Goal: Task Accomplishment & Management: Manage account settings

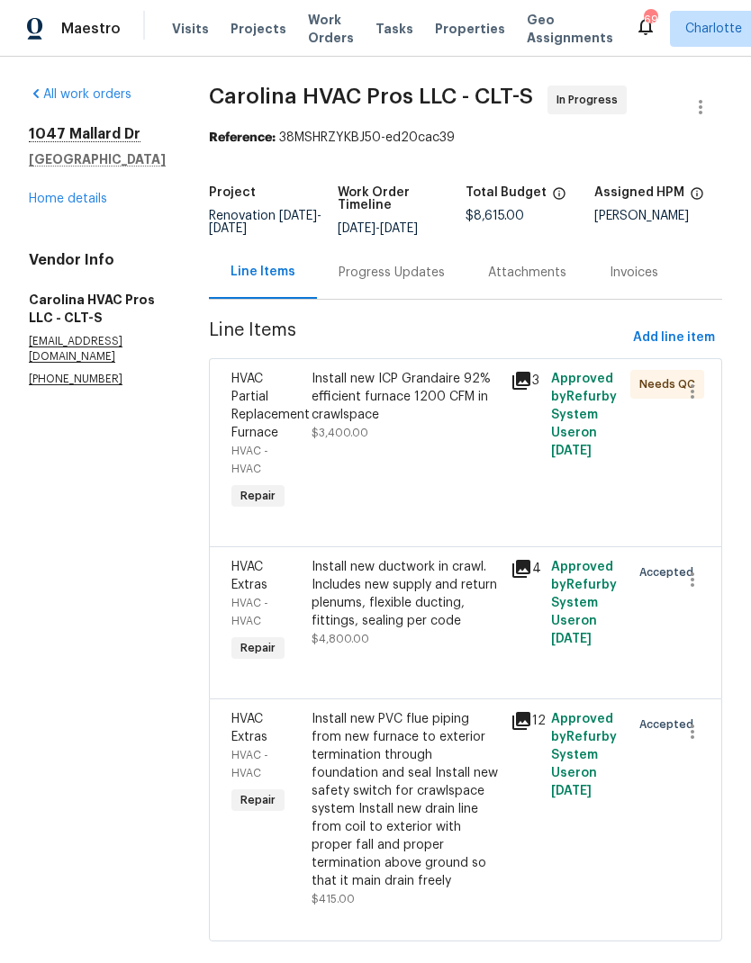
click at [524, 372] on icon at bounding box center [521, 381] width 18 height 18
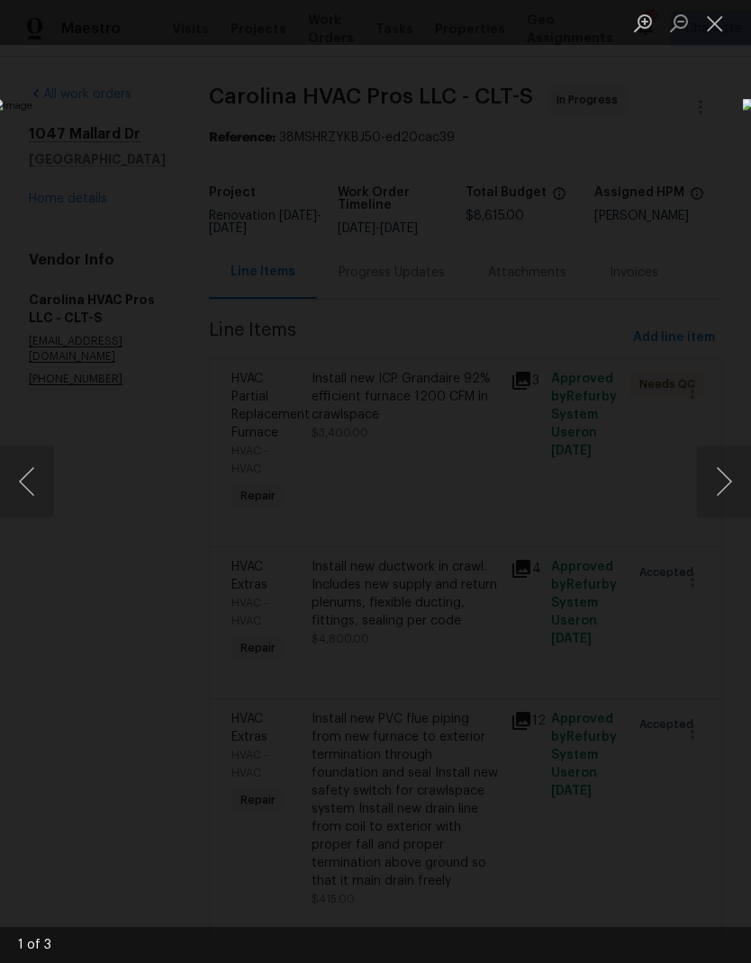
click at [713, 472] on button "Next image" at bounding box center [724, 482] width 54 height 72
click at [728, 498] on button "Next image" at bounding box center [724, 482] width 54 height 72
click at [723, 506] on button "Next image" at bounding box center [724, 482] width 54 height 72
click at [702, 33] on button "Close lightbox" at bounding box center [715, 23] width 36 height 32
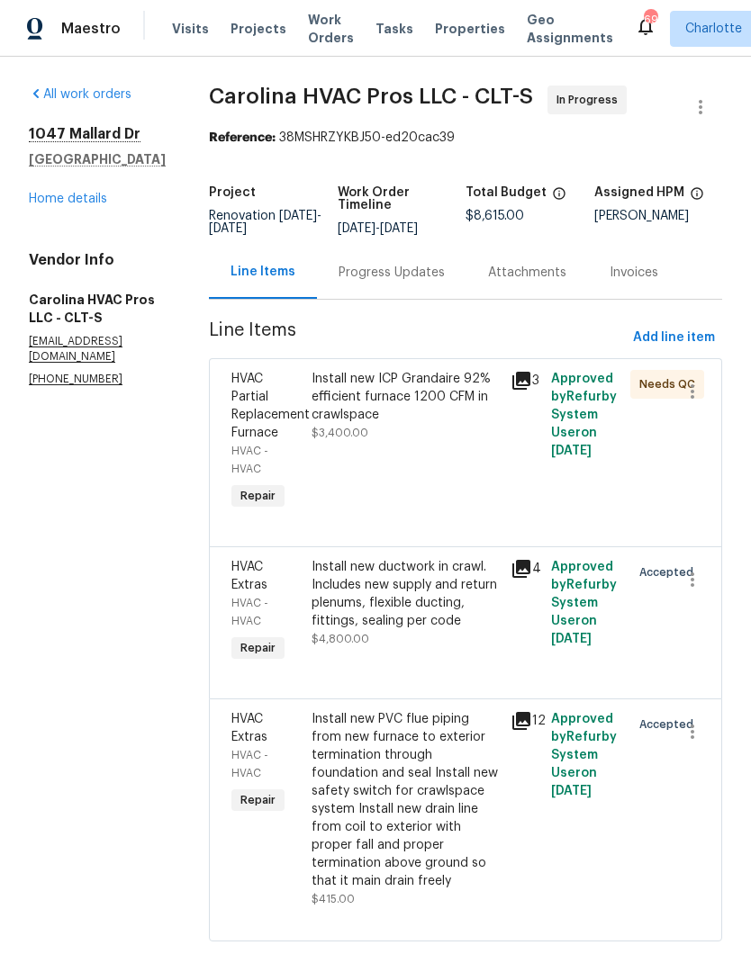
click at [49, 204] on link "Home details" at bounding box center [68, 199] width 78 height 13
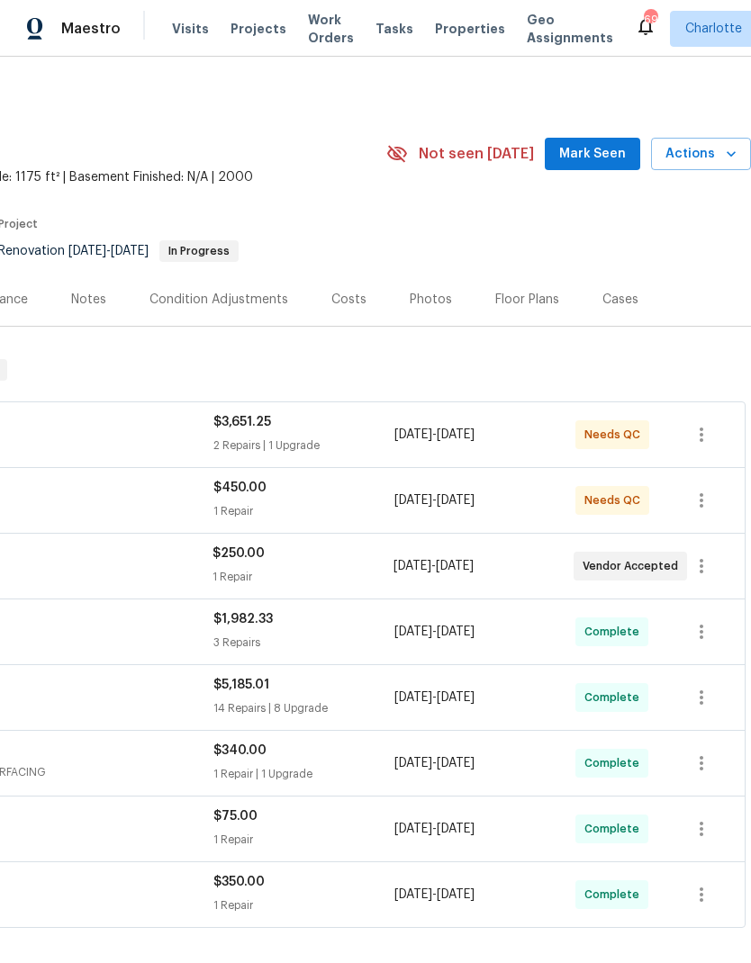
scroll to position [0, 266]
click at [587, 161] on span "Mark Seen" at bounding box center [592, 154] width 67 height 23
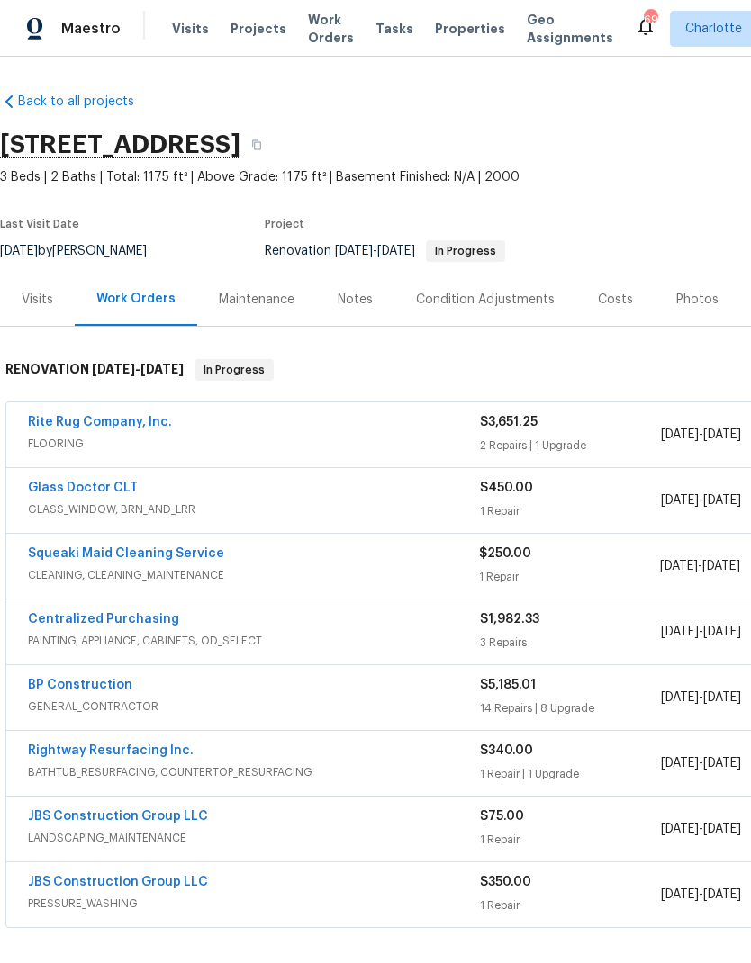
scroll to position [0, 0]
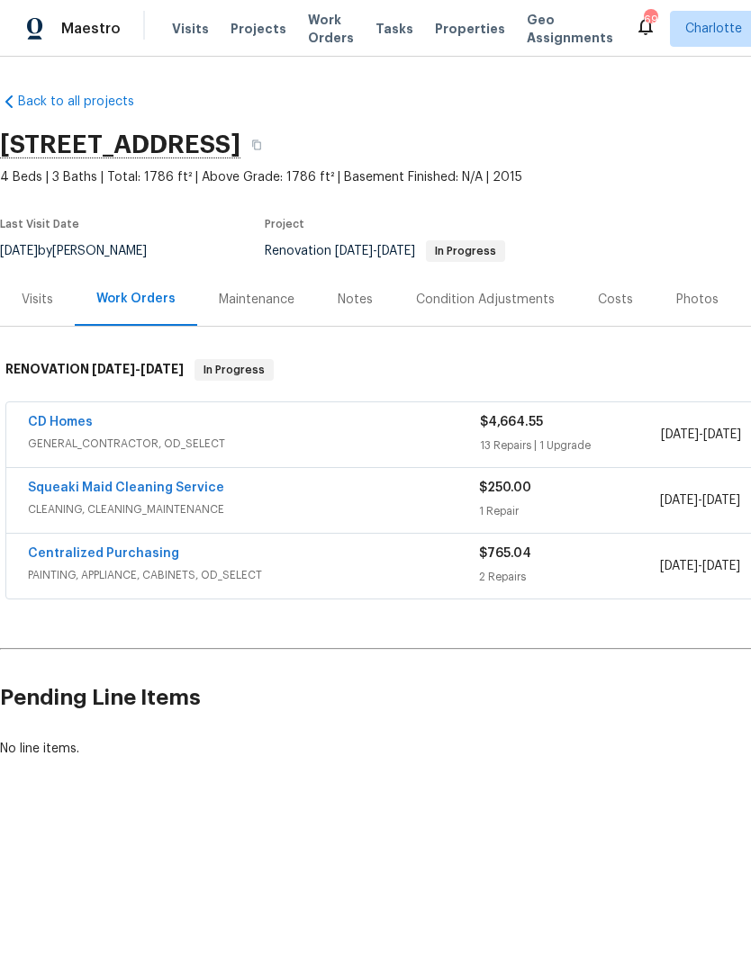
click at [413, 447] on span "GENERAL_CONTRACTOR, OD_SELECT" at bounding box center [254, 444] width 452 height 18
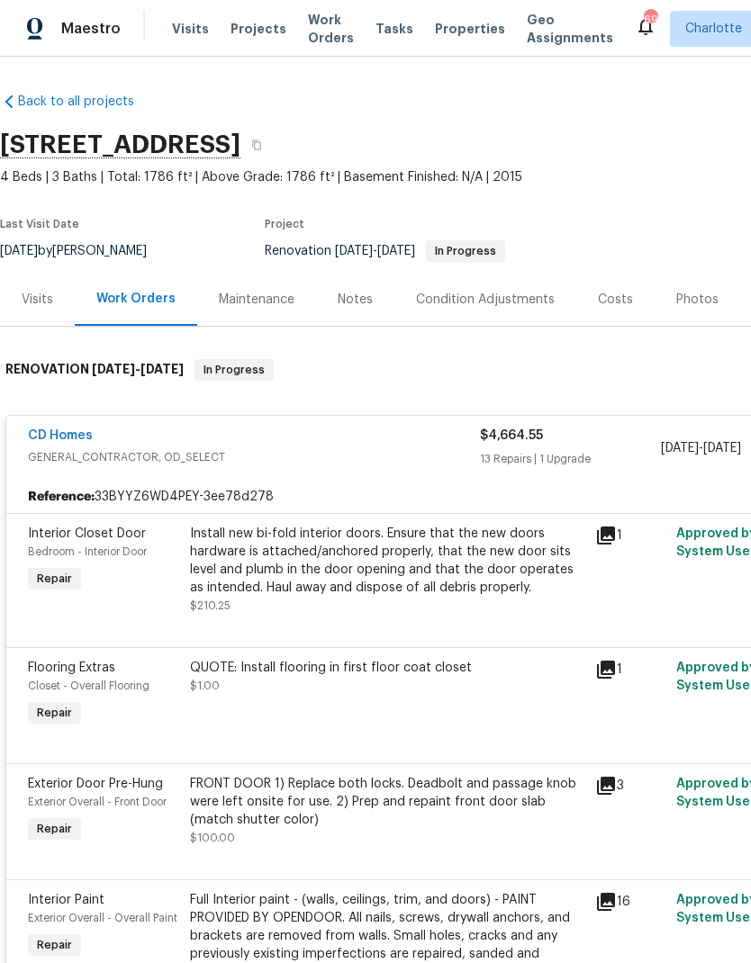
click at [259, 438] on div "CD Homes" at bounding box center [254, 438] width 452 height 22
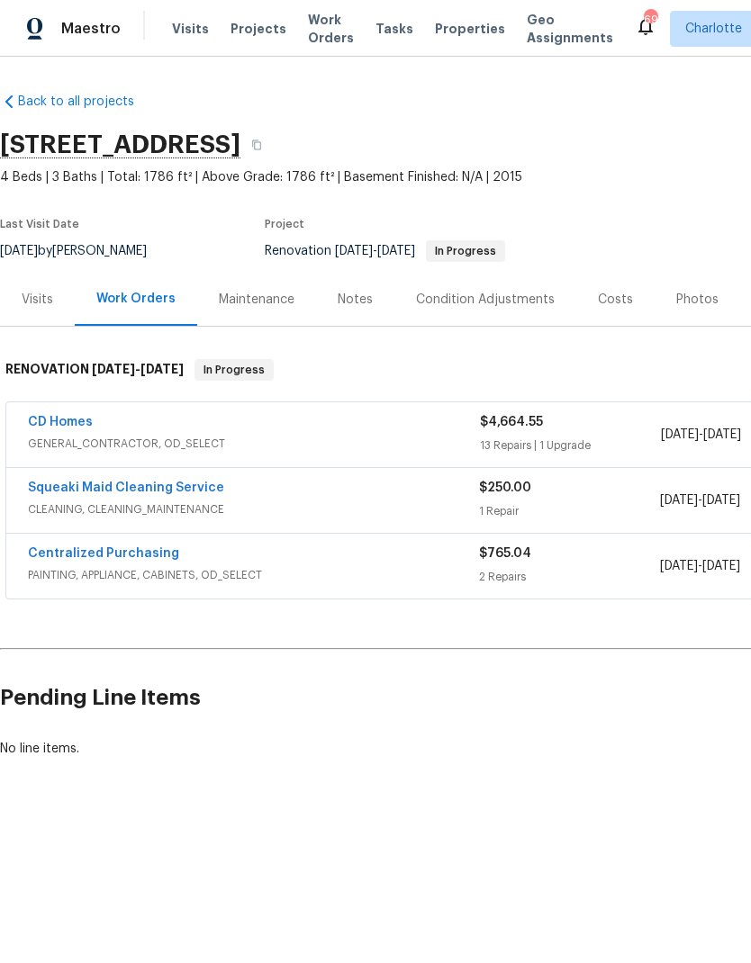
click at [351, 573] on span "PAINTING, APPLIANCE, CABINETS, OD_SELECT" at bounding box center [253, 575] width 451 height 18
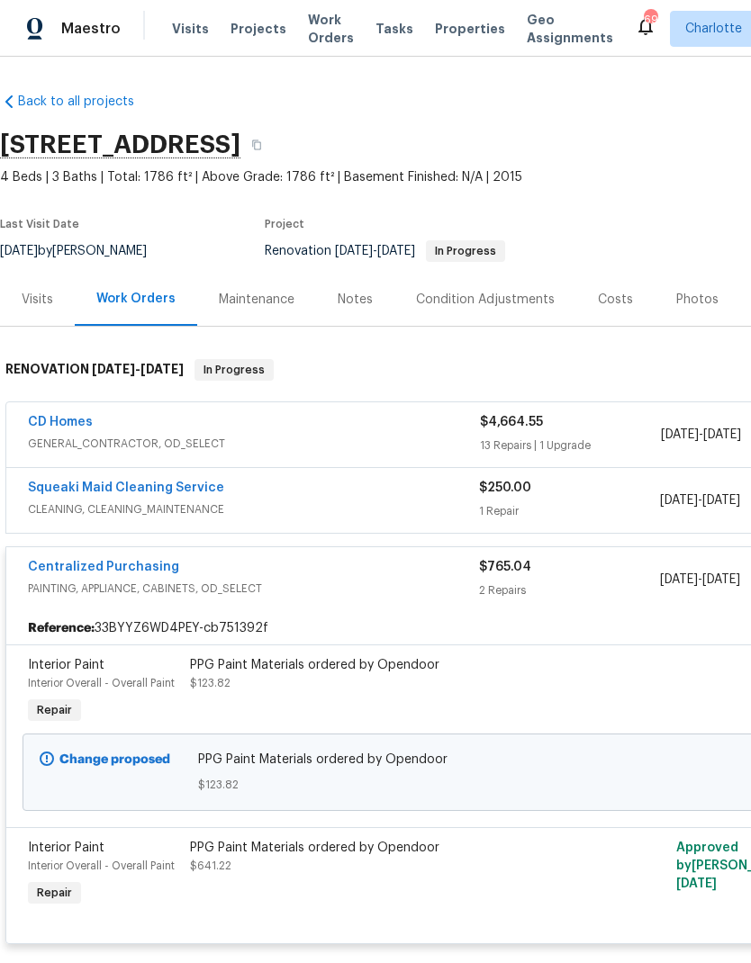
click at [313, 576] on div "Centralized Purchasing" at bounding box center [253, 569] width 451 height 22
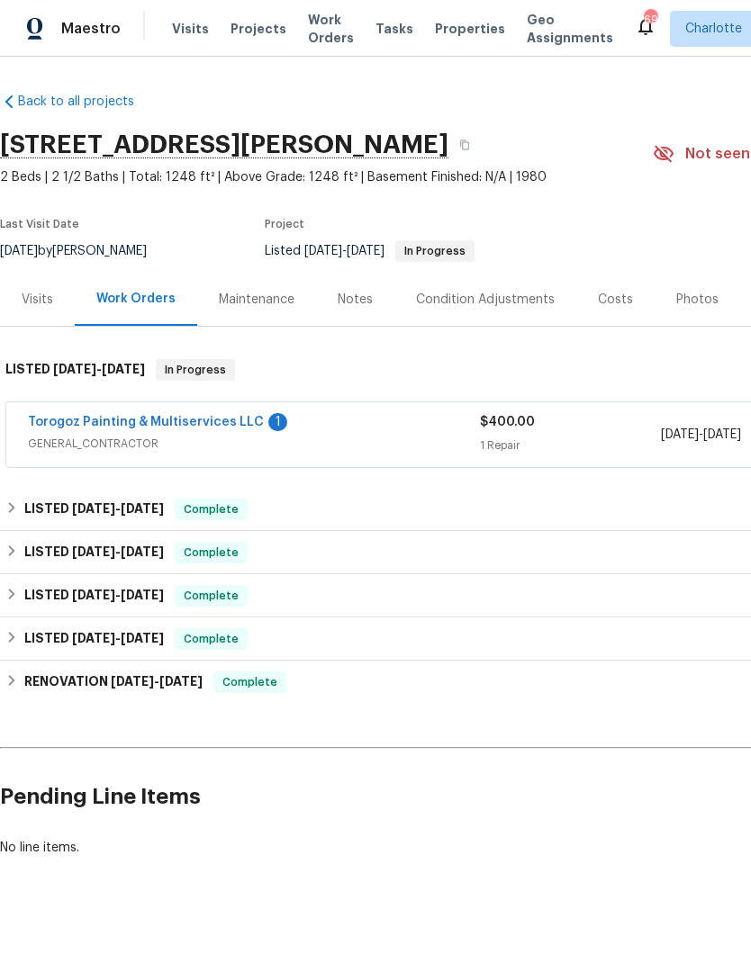
click at [66, 425] on link "Torogoz Painting & Multiservices LLC" at bounding box center [146, 422] width 236 height 13
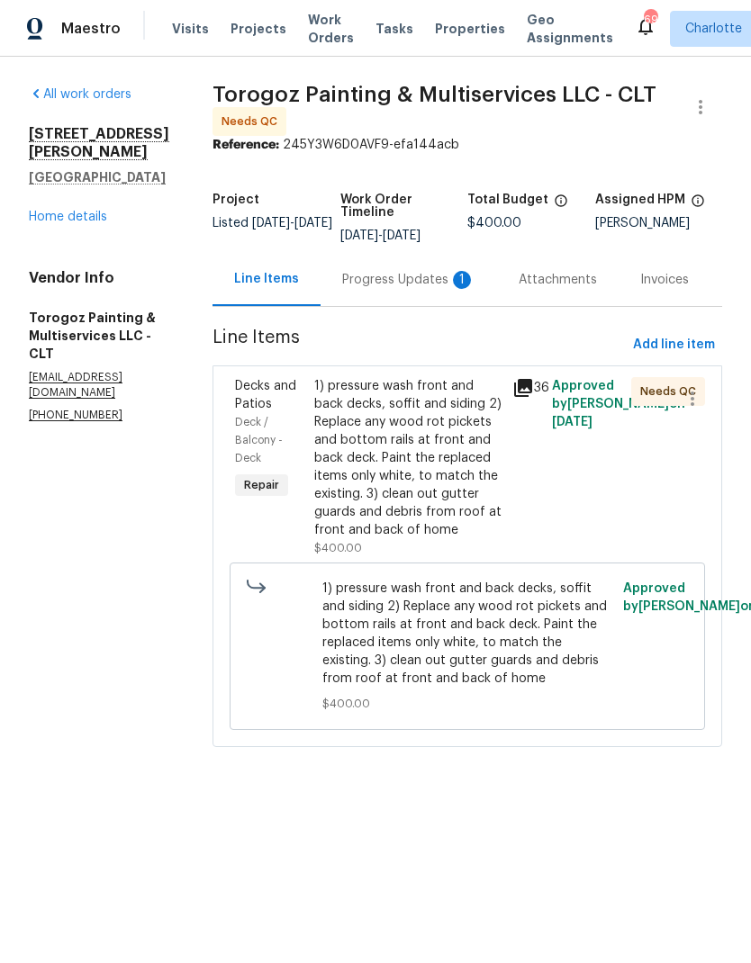
click at [532, 397] on icon at bounding box center [523, 388] width 18 height 18
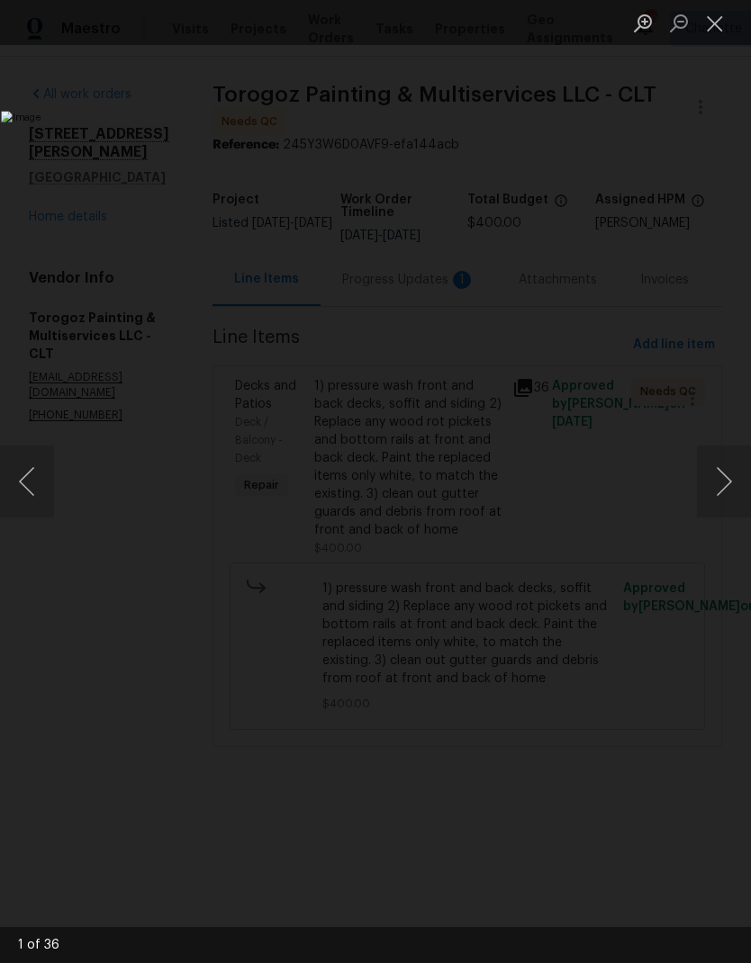
click at [729, 486] on button "Next image" at bounding box center [724, 482] width 54 height 72
click at [728, 476] on button "Next image" at bounding box center [724, 482] width 54 height 72
click at [729, 474] on button "Next image" at bounding box center [724, 482] width 54 height 72
click at [726, 473] on button "Next image" at bounding box center [724, 482] width 54 height 72
click at [728, 468] on button "Next image" at bounding box center [724, 482] width 54 height 72
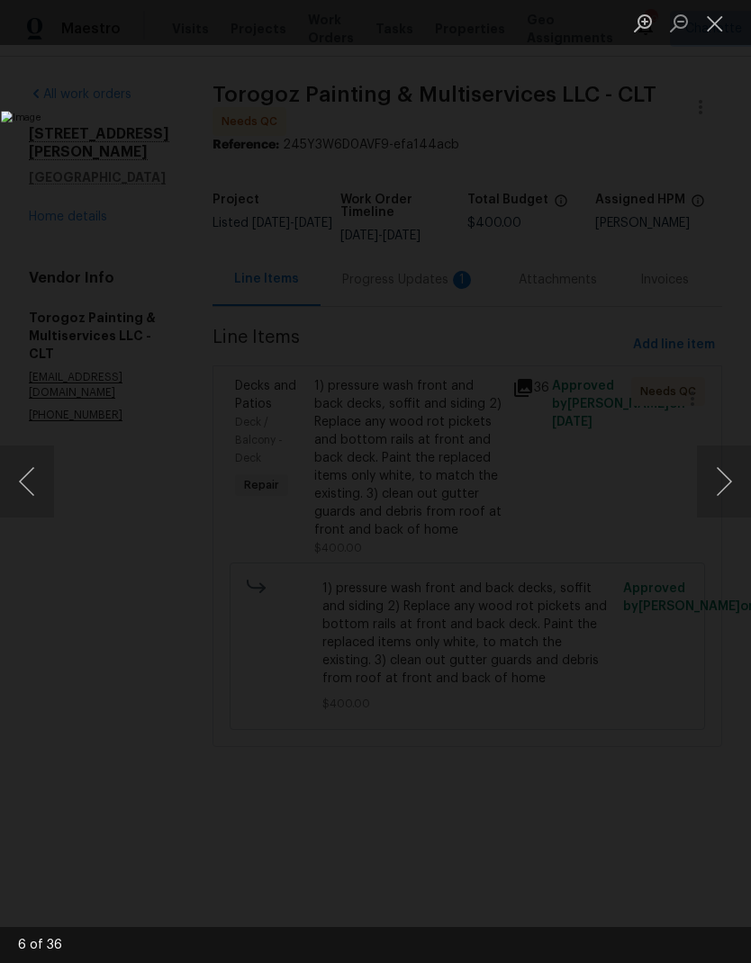
click at [726, 468] on button "Next image" at bounding box center [724, 482] width 54 height 72
click at [728, 466] on button "Next image" at bounding box center [724, 482] width 54 height 72
click at [726, 474] on button "Next image" at bounding box center [724, 482] width 54 height 72
click at [722, 465] on button "Next image" at bounding box center [724, 482] width 54 height 72
click at [720, 469] on button "Next image" at bounding box center [724, 482] width 54 height 72
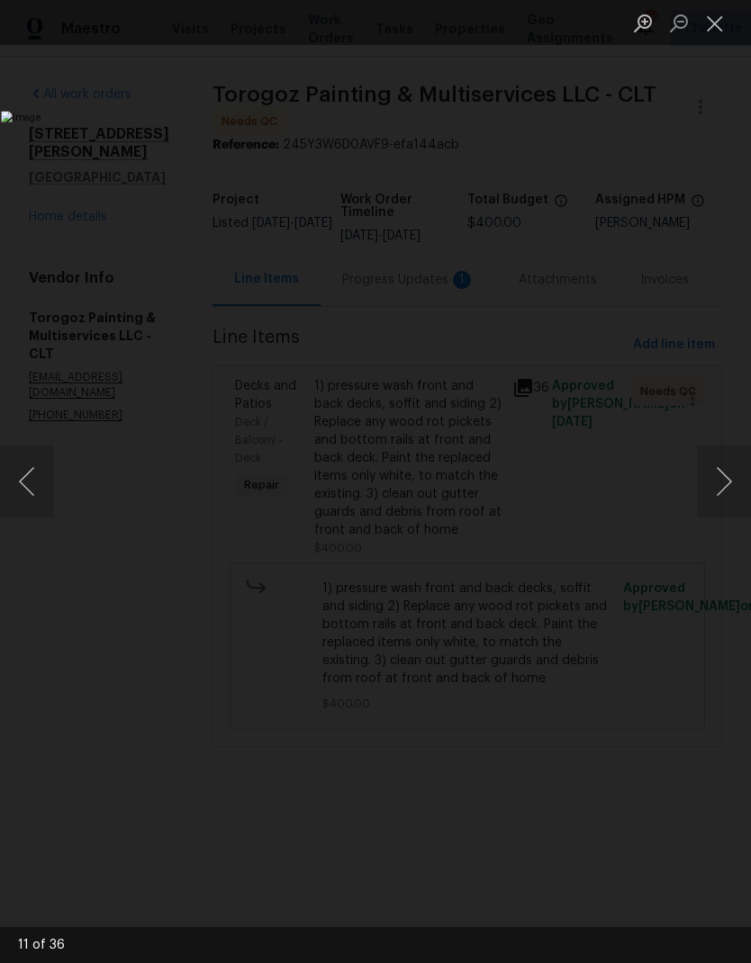
click at [720, 466] on button "Next image" at bounding box center [724, 482] width 54 height 72
click at [718, 469] on button "Next image" at bounding box center [724, 482] width 54 height 72
click at [723, 463] on button "Next image" at bounding box center [724, 482] width 54 height 72
click at [725, 467] on button "Next image" at bounding box center [724, 482] width 54 height 72
click at [720, 462] on button "Next image" at bounding box center [724, 482] width 54 height 72
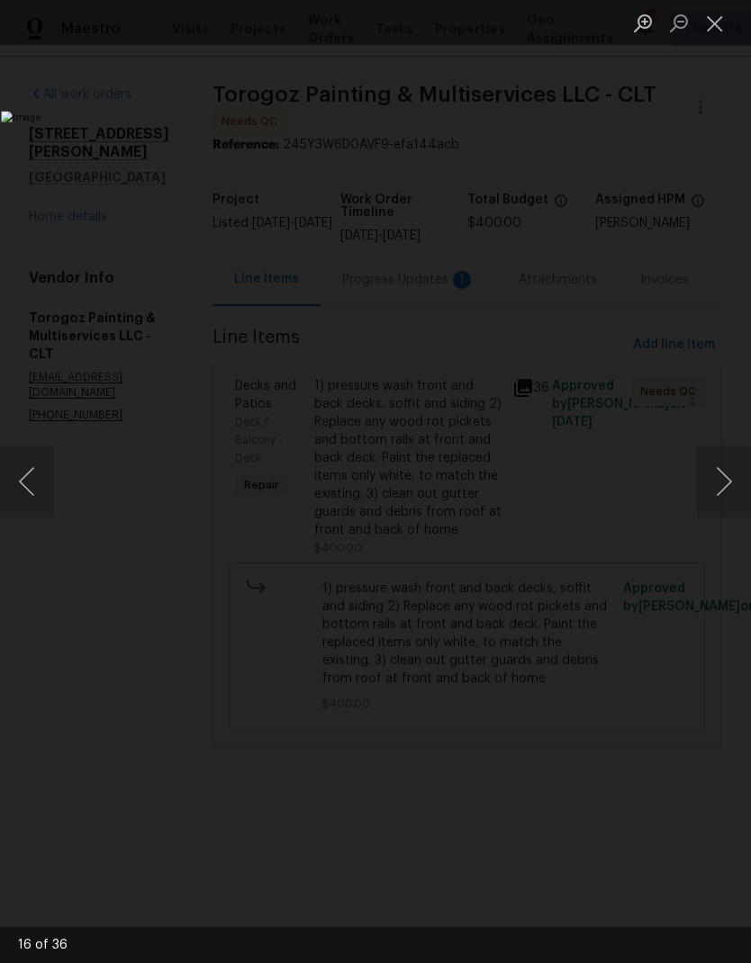
click at [720, 457] on button "Next image" at bounding box center [724, 482] width 54 height 72
click at [718, 472] on button "Next image" at bounding box center [724, 482] width 54 height 72
click at [718, 471] on button "Next image" at bounding box center [724, 482] width 54 height 72
click at [724, 480] on button "Next image" at bounding box center [724, 482] width 54 height 72
click at [721, 473] on button "Next image" at bounding box center [724, 482] width 54 height 72
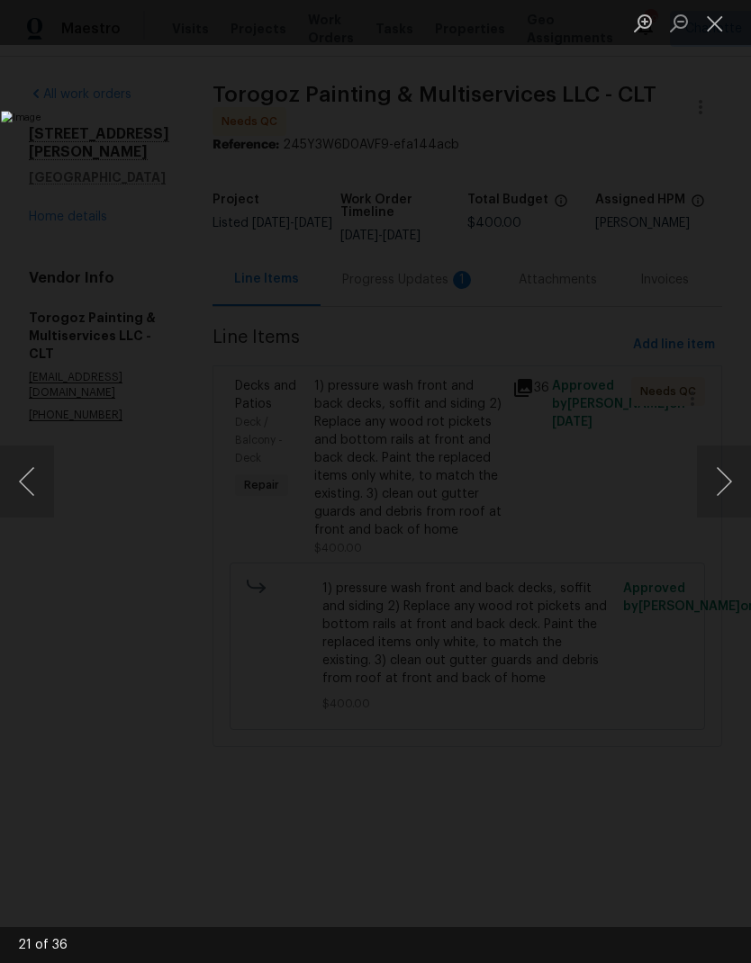
click at [718, 469] on button "Next image" at bounding box center [724, 482] width 54 height 72
click at [720, 465] on button "Next image" at bounding box center [724, 482] width 54 height 72
click at [718, 460] on button "Next image" at bounding box center [724, 482] width 54 height 72
click at [719, 456] on button "Next image" at bounding box center [724, 482] width 54 height 72
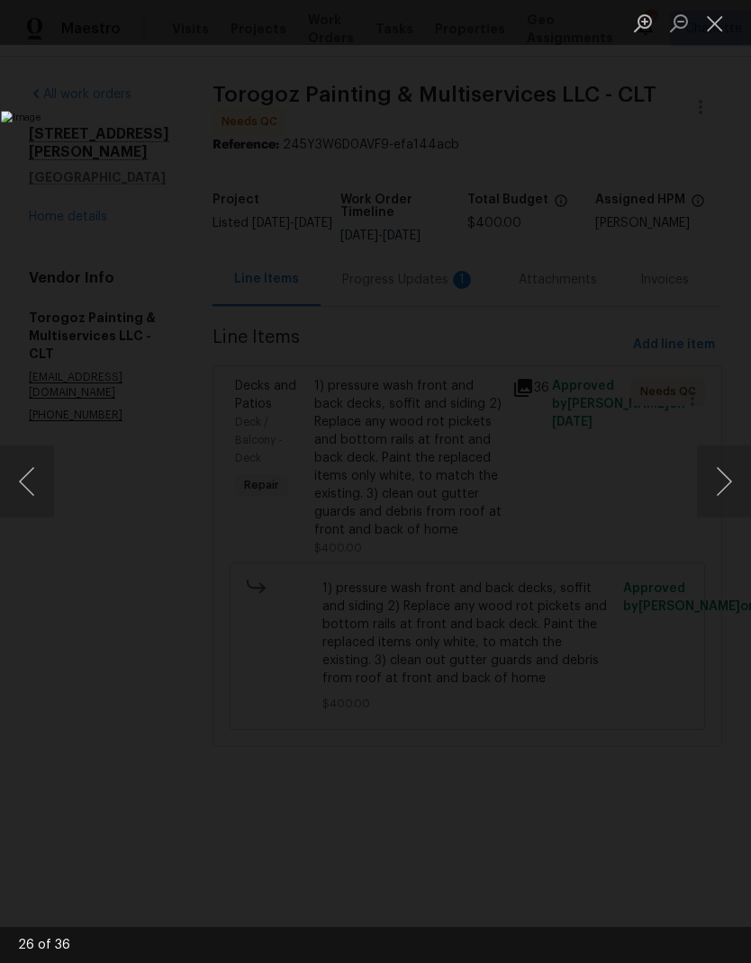
click at [719, 456] on button "Next image" at bounding box center [724, 482] width 54 height 72
click at [716, 467] on button "Next image" at bounding box center [724, 482] width 54 height 72
click at [720, 473] on button "Next image" at bounding box center [724, 482] width 54 height 72
click at [724, 472] on button "Next image" at bounding box center [724, 482] width 54 height 72
click at [724, 468] on button "Next image" at bounding box center [724, 482] width 54 height 72
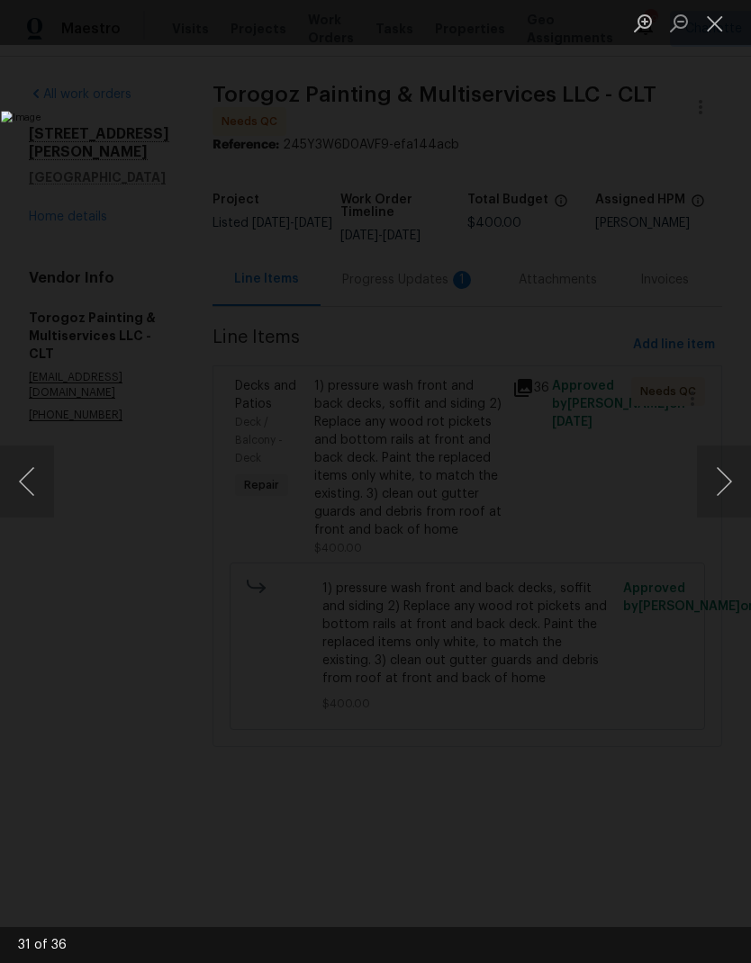
click at [724, 468] on button "Next image" at bounding box center [724, 482] width 54 height 72
click at [723, 466] on button "Next image" at bounding box center [724, 482] width 54 height 72
click at [722, 465] on button "Next image" at bounding box center [724, 482] width 54 height 72
click at [711, 21] on button "Close lightbox" at bounding box center [715, 23] width 36 height 32
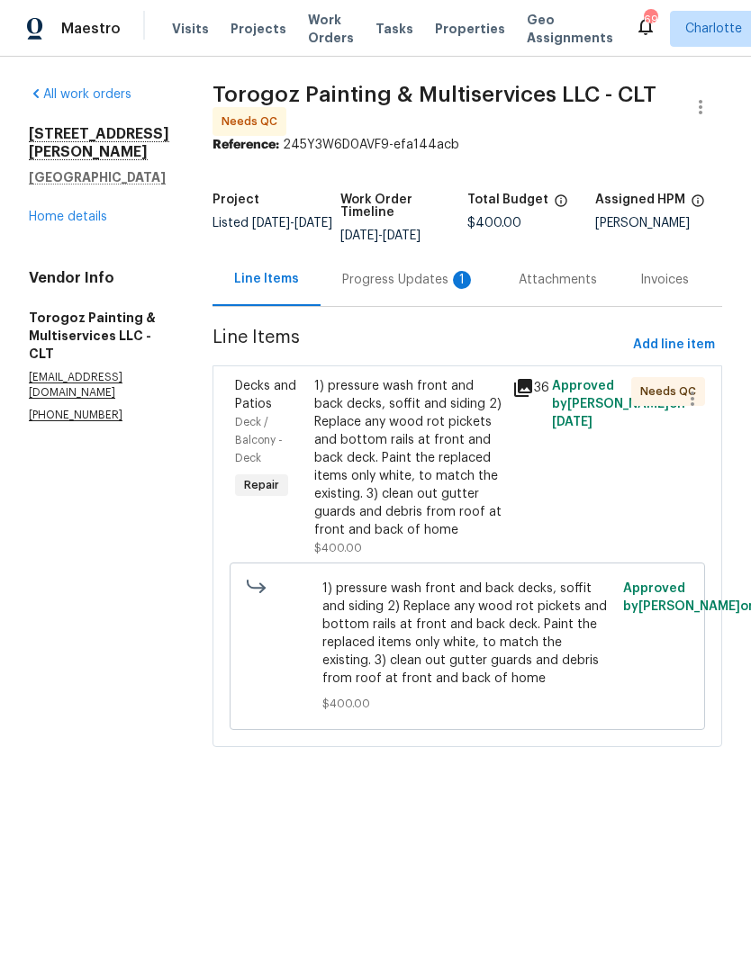
click at [420, 275] on div "Progress Updates 1" at bounding box center [408, 280] width 133 height 18
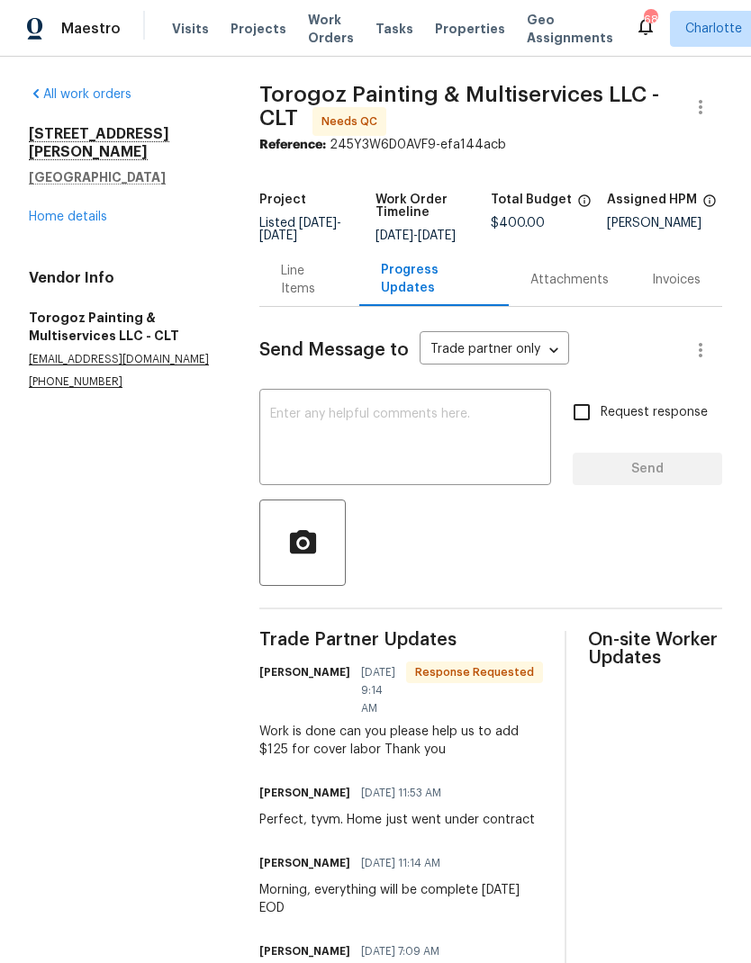
click at [444, 427] on textarea at bounding box center [405, 439] width 270 height 63
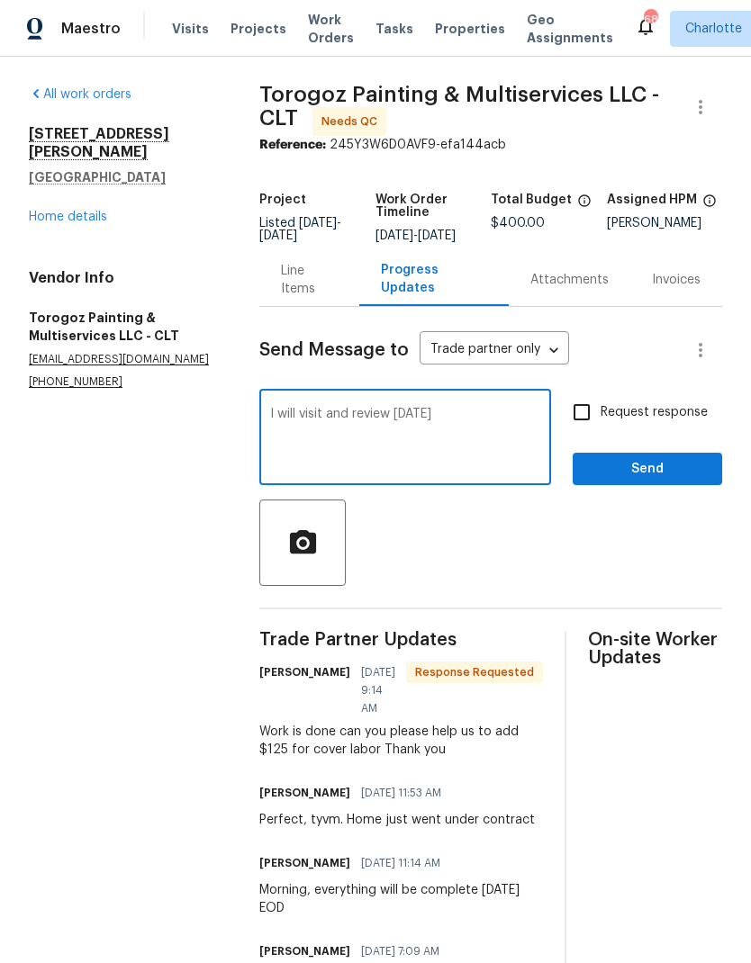
type textarea "I will visit and review [DATE]"
click at [689, 481] on span "Send" at bounding box center [647, 469] width 121 height 23
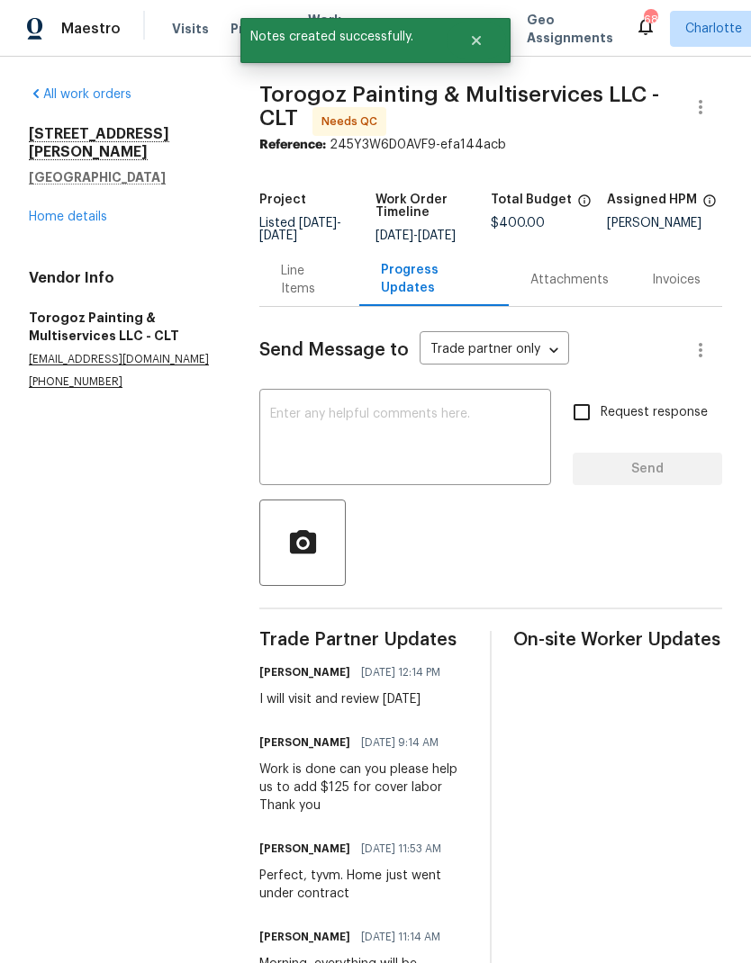
click at [316, 295] on div "Line Items" at bounding box center [309, 280] width 57 height 36
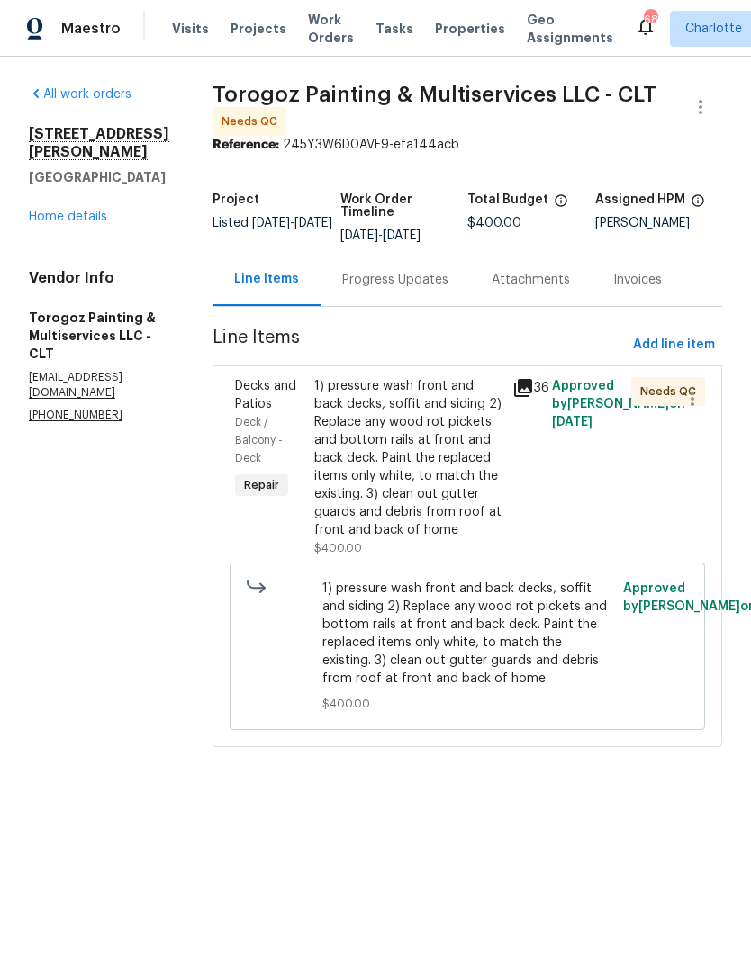
click at [296, 410] on span "Decks and Patios" at bounding box center [265, 395] width 61 height 31
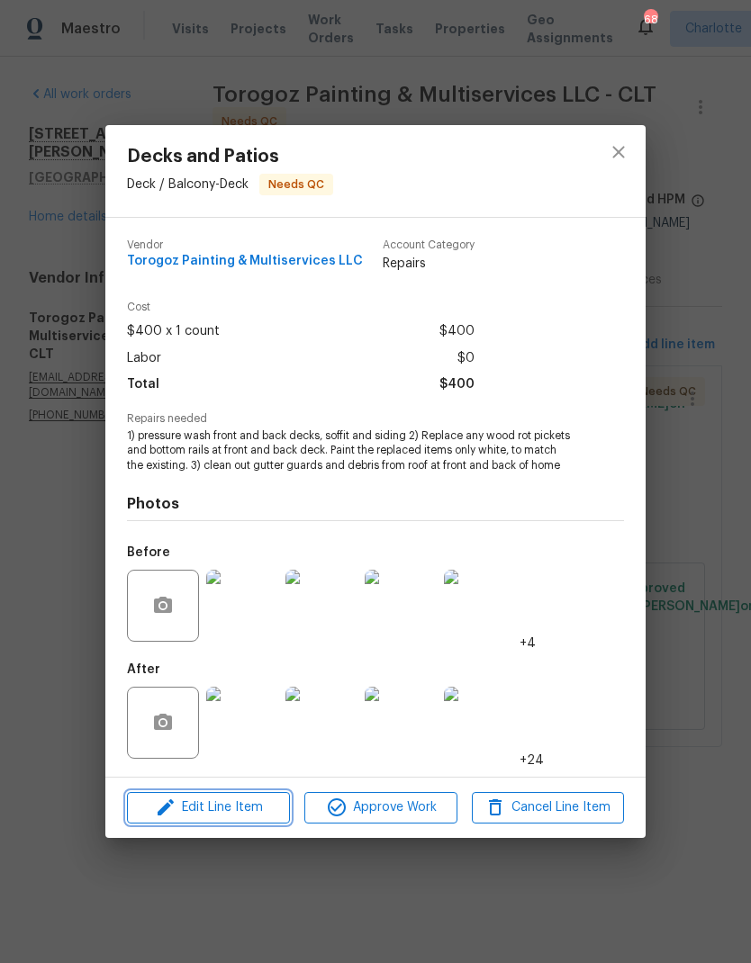
click at [237, 809] on span "Edit Line Item" at bounding box center [208, 808] width 152 height 23
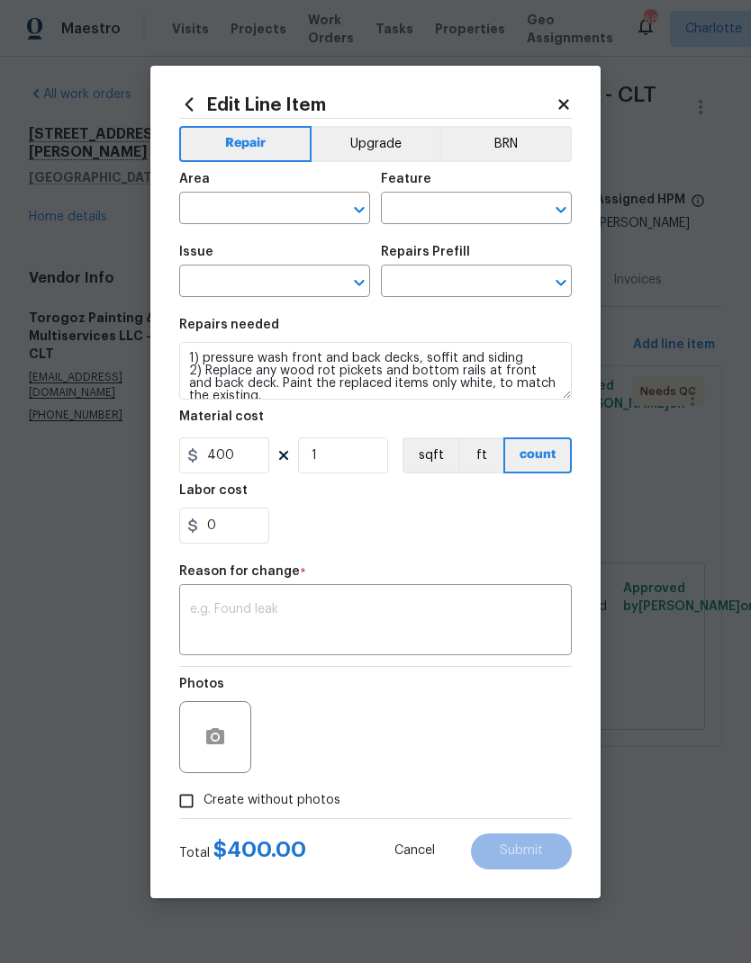
type input "Deck / Balcony"
type input "Deck"
type input "Decks and Patios"
type input "Add a Task $1.00"
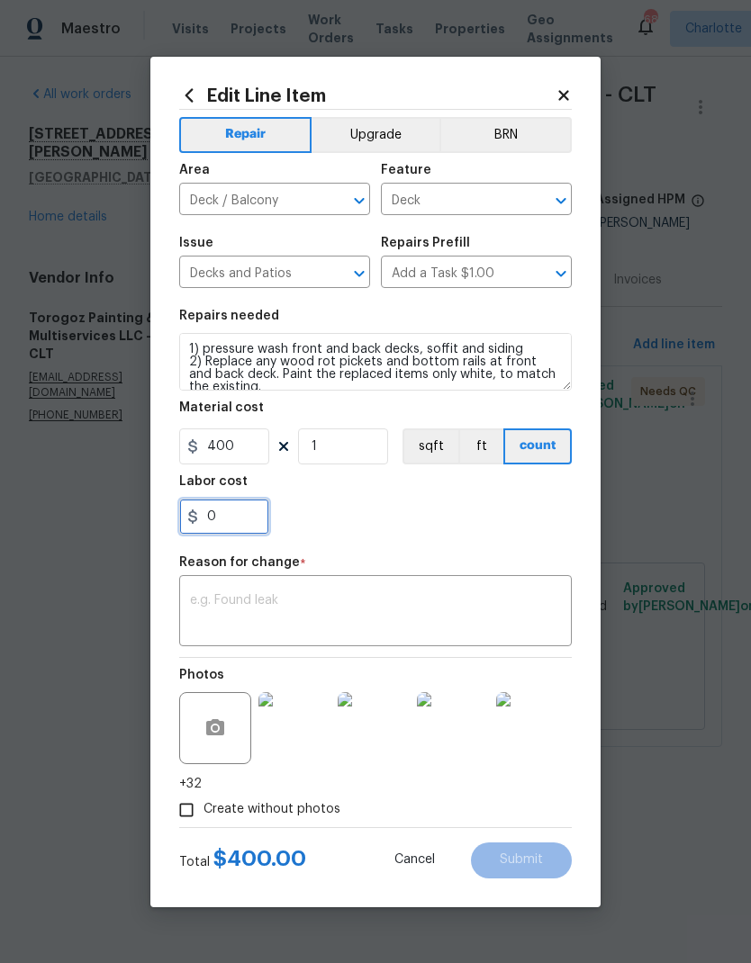
click at [261, 521] on input "0" at bounding box center [224, 517] width 90 height 36
type input "125"
click at [487, 545] on section "Repairs needed 1) pressure wash front and back decks, soffit and siding 2) Repl…" at bounding box center [375, 422] width 393 height 247
click at [450, 621] on textarea at bounding box center [375, 613] width 371 height 38
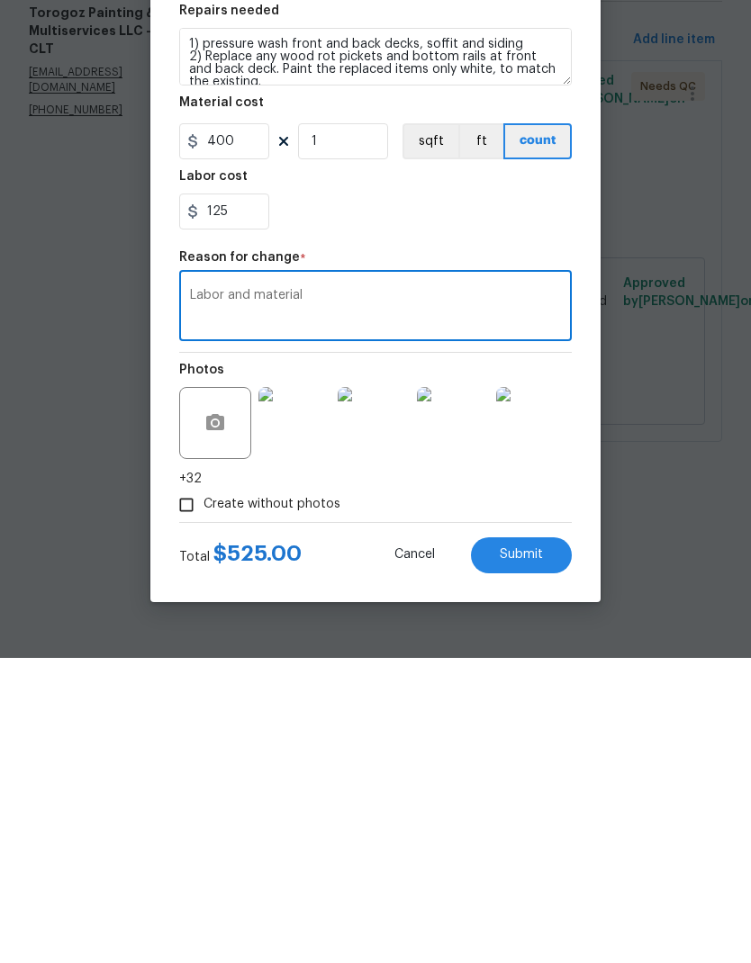
type textarea "Labor and material"
click at [528, 843] on button "Submit" at bounding box center [521, 861] width 101 height 36
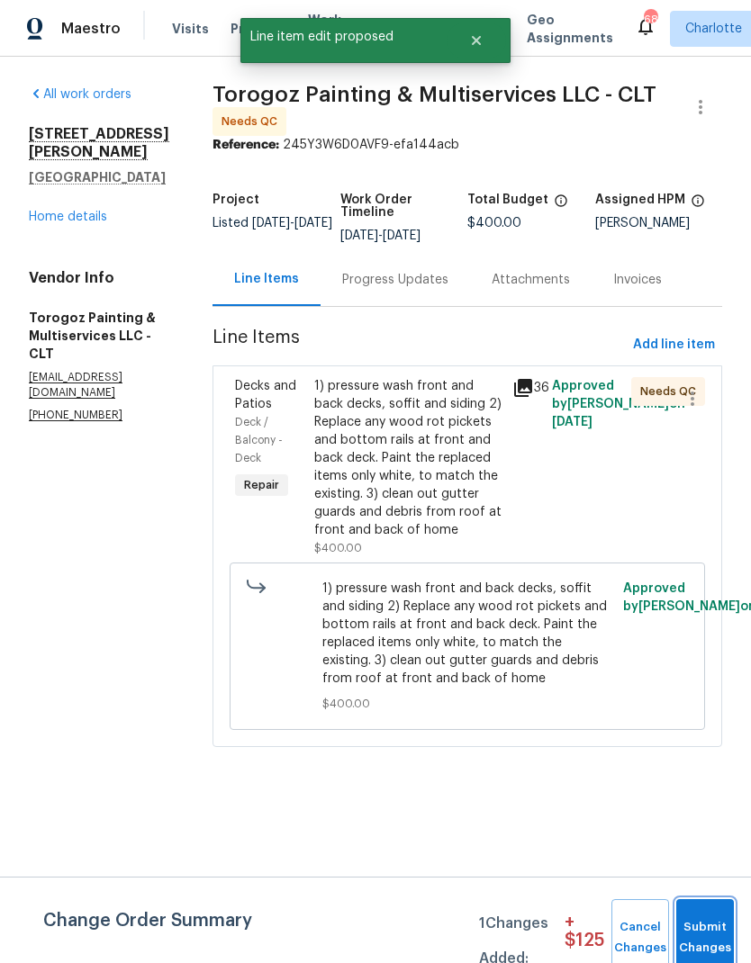
click at [716, 947] on span "Submit Changes" at bounding box center [705, 937] width 40 height 41
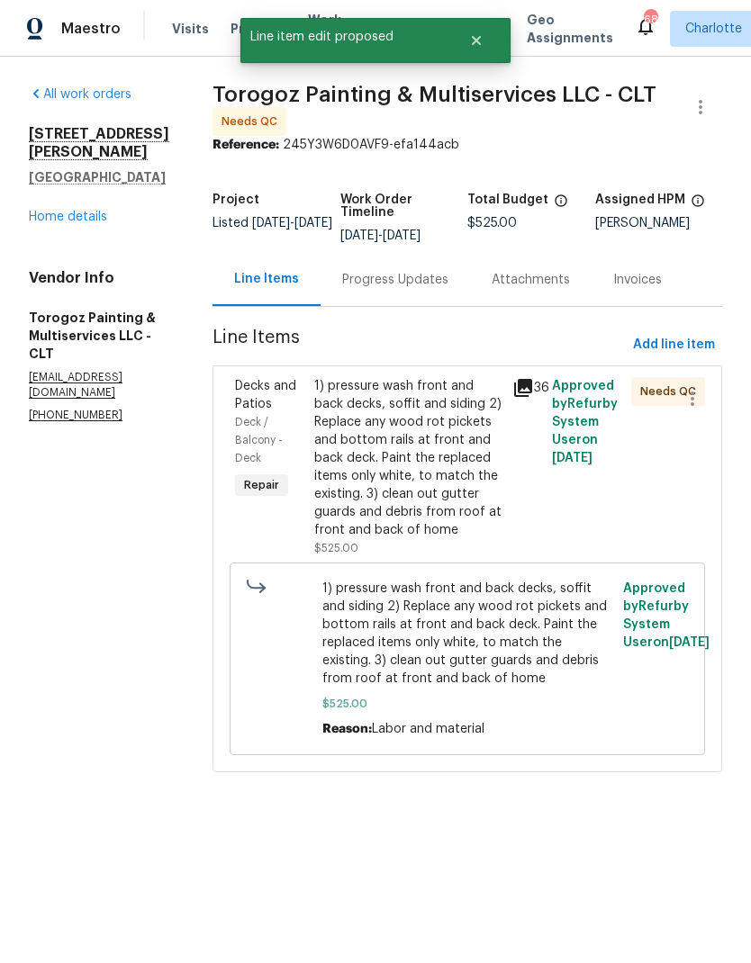
click at [407, 289] on div "Progress Updates" at bounding box center [395, 280] width 106 height 18
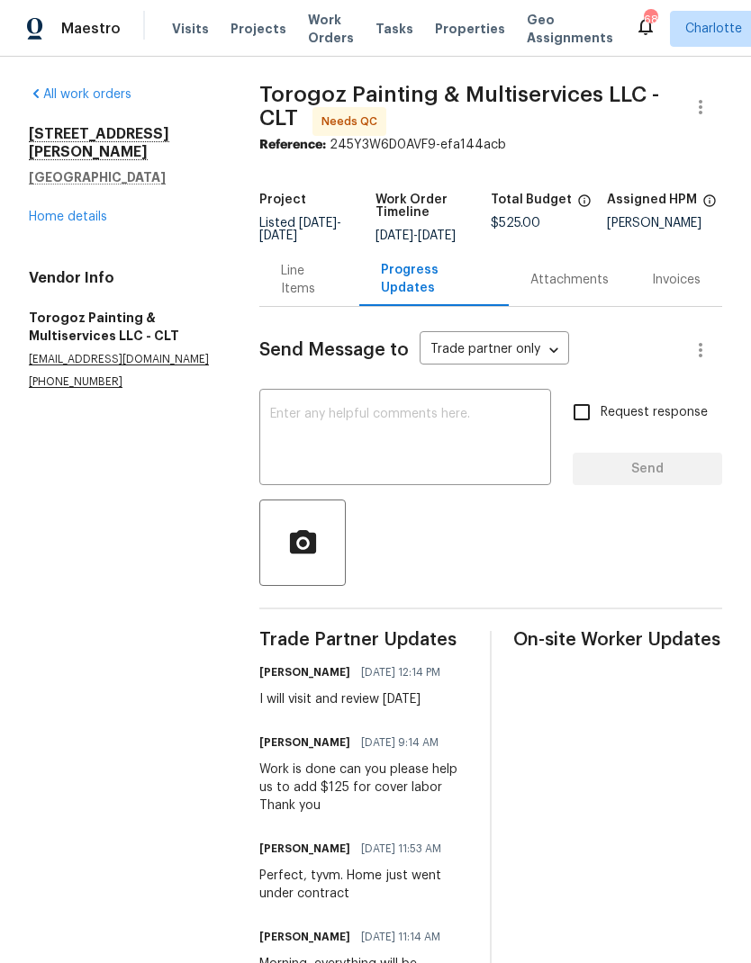
click at [48, 211] on link "Home details" at bounding box center [68, 217] width 78 height 13
